Goal: Information Seeking & Learning: Find specific fact

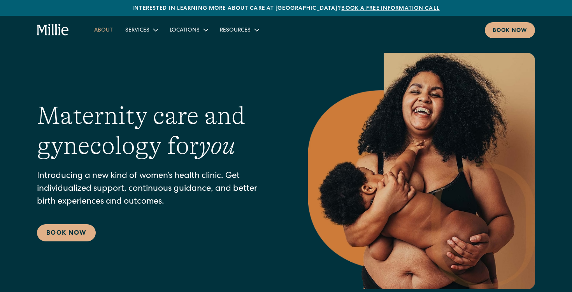
click at [109, 29] on link "About" at bounding box center [103, 29] width 31 height 13
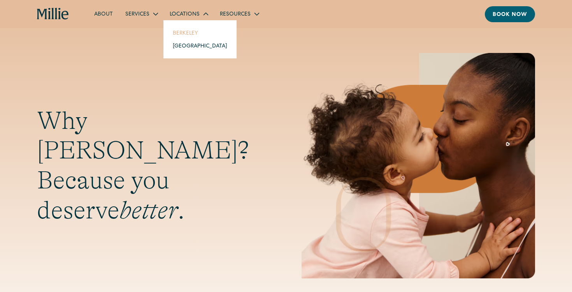
click at [190, 36] on link "Berkeley" at bounding box center [200, 32] width 67 height 13
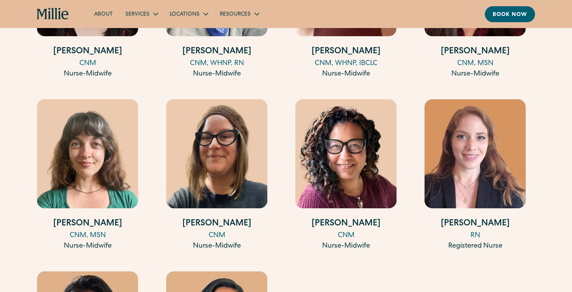
scroll to position [1089, 0]
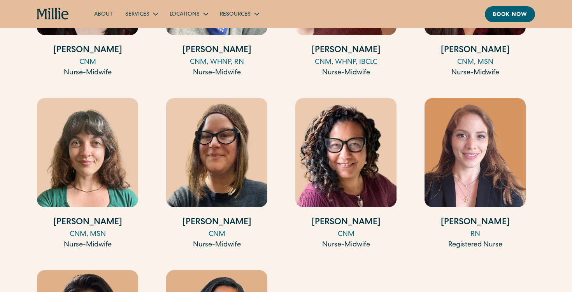
click at [227, 134] on img at bounding box center [216, 152] width 101 height 109
click at [504, 152] on img at bounding box center [475, 152] width 101 height 109
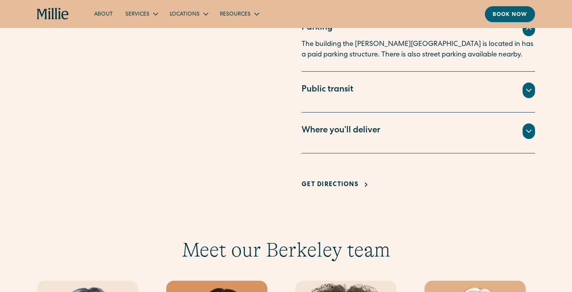
scroll to position [0, 0]
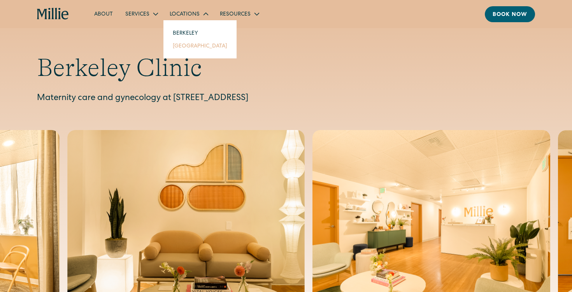
click at [183, 47] on link "[GEOGRAPHIC_DATA]" at bounding box center [200, 45] width 67 height 13
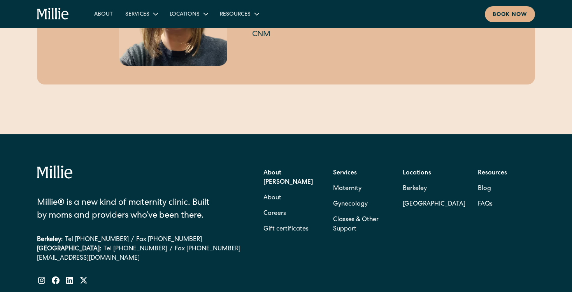
scroll to position [125, 0]
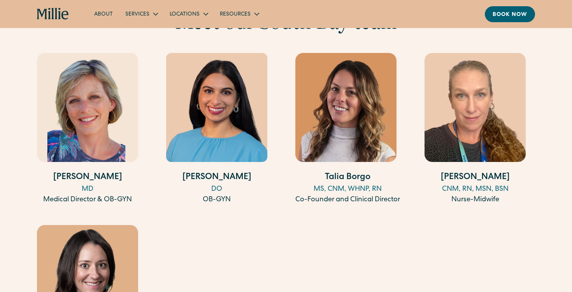
scroll to position [787, 0]
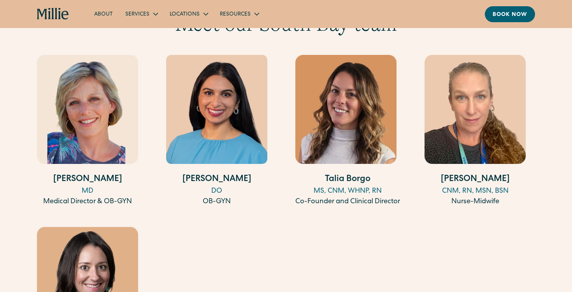
click at [219, 187] on div "DO" at bounding box center [216, 191] width 101 height 11
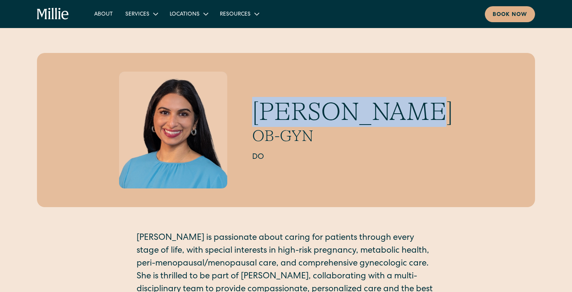
drag, startPoint x: 283, startPoint y: 109, endPoint x: 432, endPoint y: 109, distance: 149.1
click at [432, 109] on div "[PERSON_NAME] OB-GYN DO" at bounding box center [286, 130] width 498 height 154
copy h1 "[PERSON_NAME]"
